Goal: Obtain resource: Obtain resource

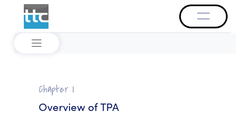
click at [207, 15] on img "Toggle navigation" at bounding box center [203, 15] width 12 height 10
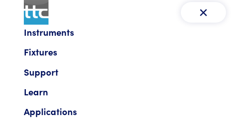
click at [42, 113] on link "Applications" at bounding box center [125, 111] width 202 height 15
click at [41, 92] on link "Learn" at bounding box center [125, 91] width 202 height 15
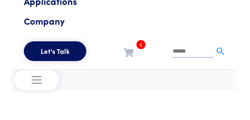
scroll to position [249, 0]
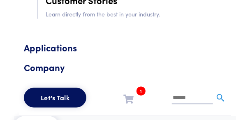
click at [72, 50] on link "Applications" at bounding box center [125, 47] width 202 height 15
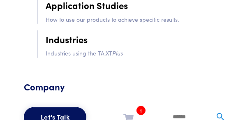
scroll to position [59, 0]
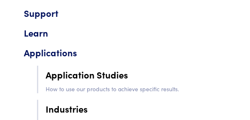
click at [115, 75] on link "Application Studies" at bounding box center [136, 75] width 180 height 16
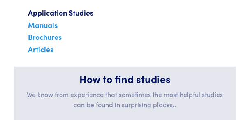
scroll to position [11, 0]
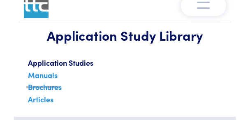
click at [46, 74] on link "Manuals" at bounding box center [42, 78] width 33 height 20
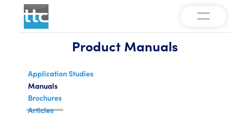
click at [50, 99] on link "Brochures" at bounding box center [44, 101] width 37 height 20
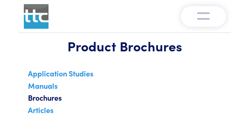
drag, startPoint x: 252, startPoint y: 4, endPoint x: 252, endPoint y: -6, distance: 9.5
click at [46, 112] on link "Articles" at bounding box center [40, 113] width 29 height 20
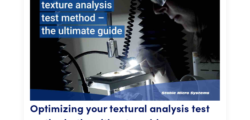
scroll to position [785, 0]
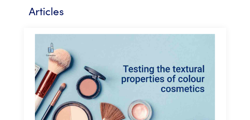
drag, startPoint x: 252, startPoint y: 4, endPoint x: 252, endPoint y: 12, distance: 8.2
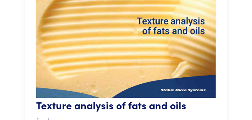
scroll to position [3584, 0]
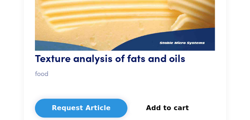
click at [99, 99] on button "Request Article" at bounding box center [81, 108] width 92 height 19
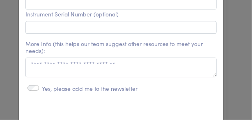
scroll to position [485, 0]
